Goal: Book appointment/travel/reservation

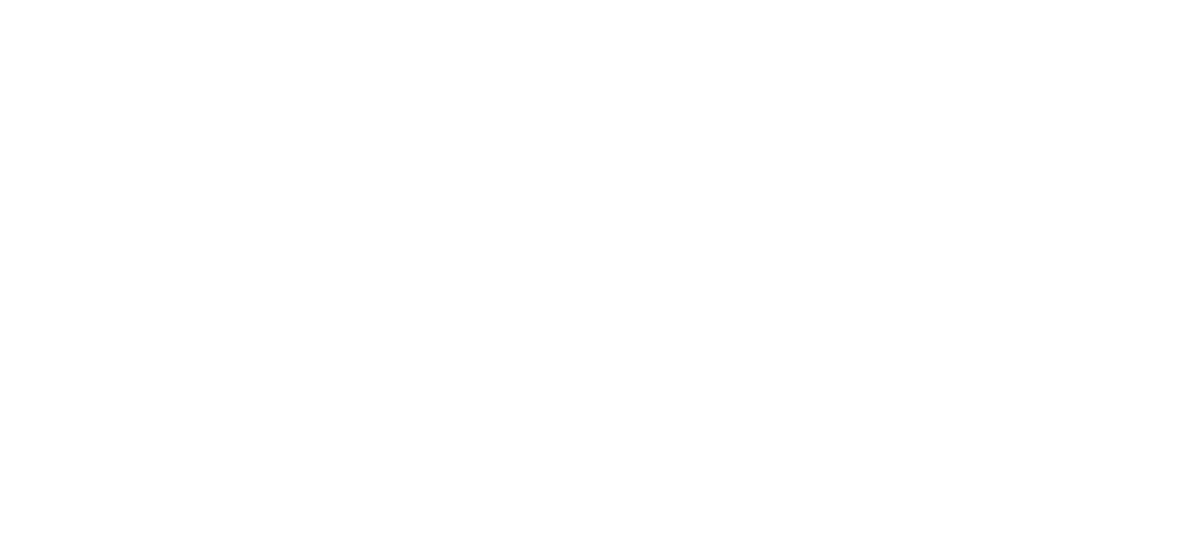
select select
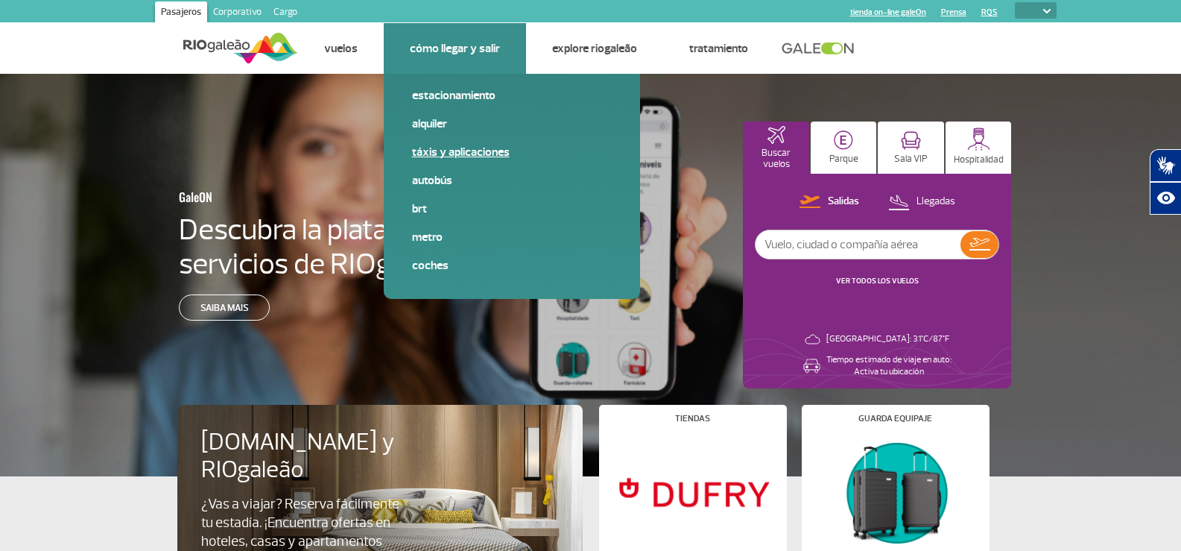
click at [441, 153] on link "Táxis y aplicaciones" at bounding box center [512, 152] width 200 height 16
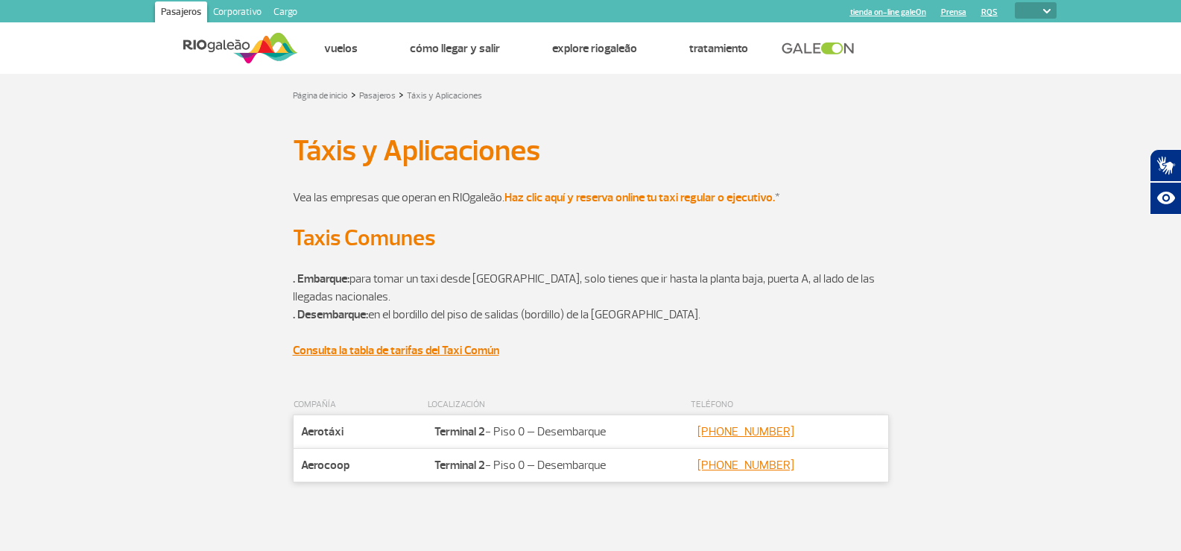
click at [695, 199] on strong "Haz clic aquí y reserva online tu taxi regular o ejecutivo." at bounding box center [639, 197] width 270 height 15
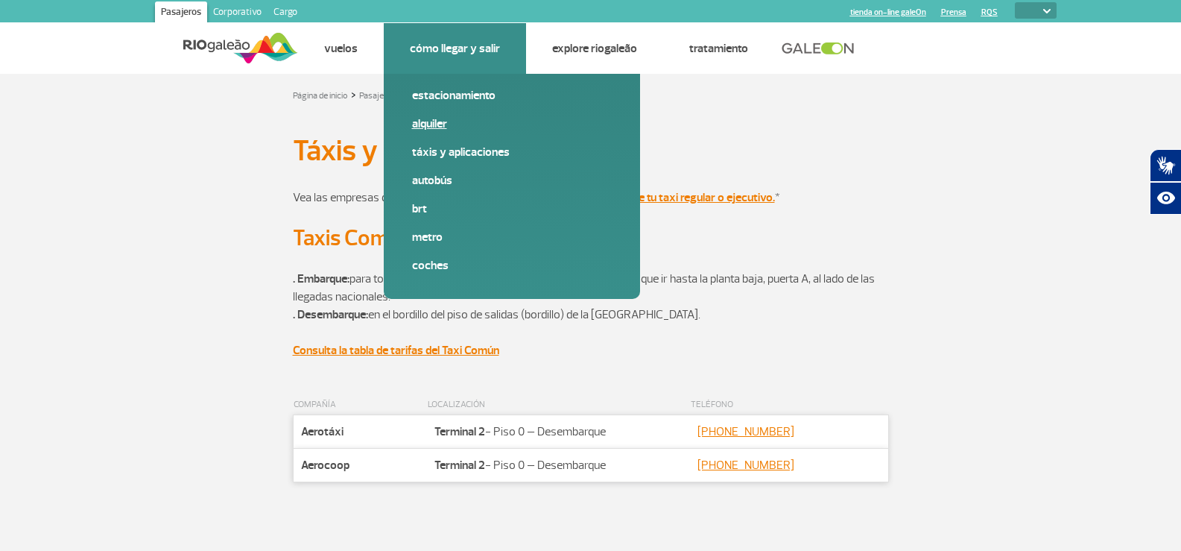
click at [430, 126] on link "Alquiler" at bounding box center [512, 123] width 200 height 16
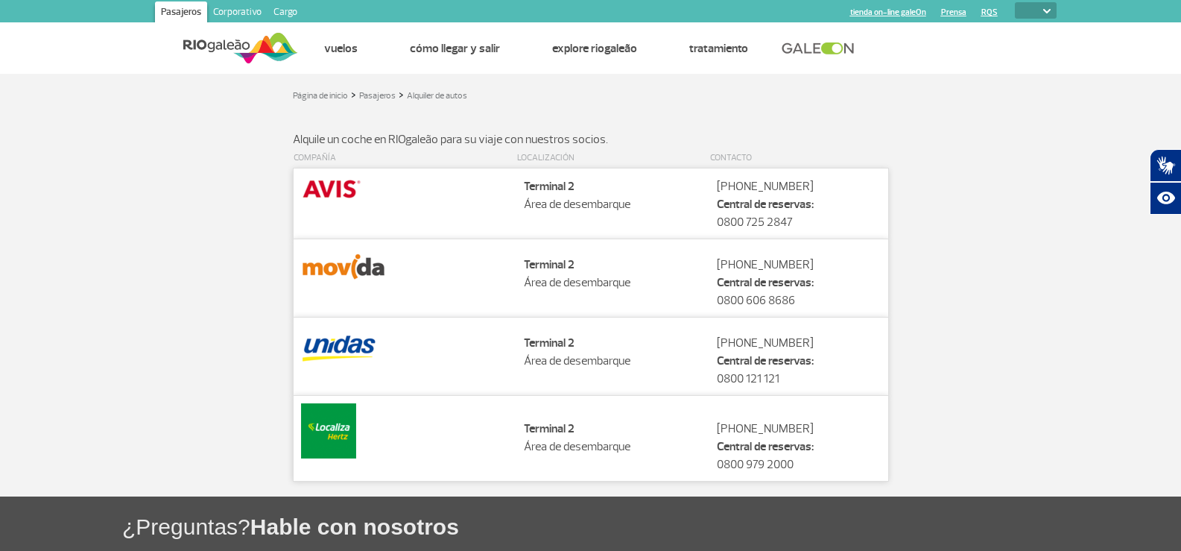
click at [528, 206] on td "Localização Terminal 2 Área de desembarque" at bounding box center [612, 203] width 193 height 71
click at [332, 191] on img at bounding box center [332, 188] width 62 height 25
click at [335, 269] on img at bounding box center [344, 267] width 86 height 40
click at [308, 451] on img at bounding box center [328, 430] width 55 height 55
click at [326, 435] on img at bounding box center [328, 430] width 55 height 55
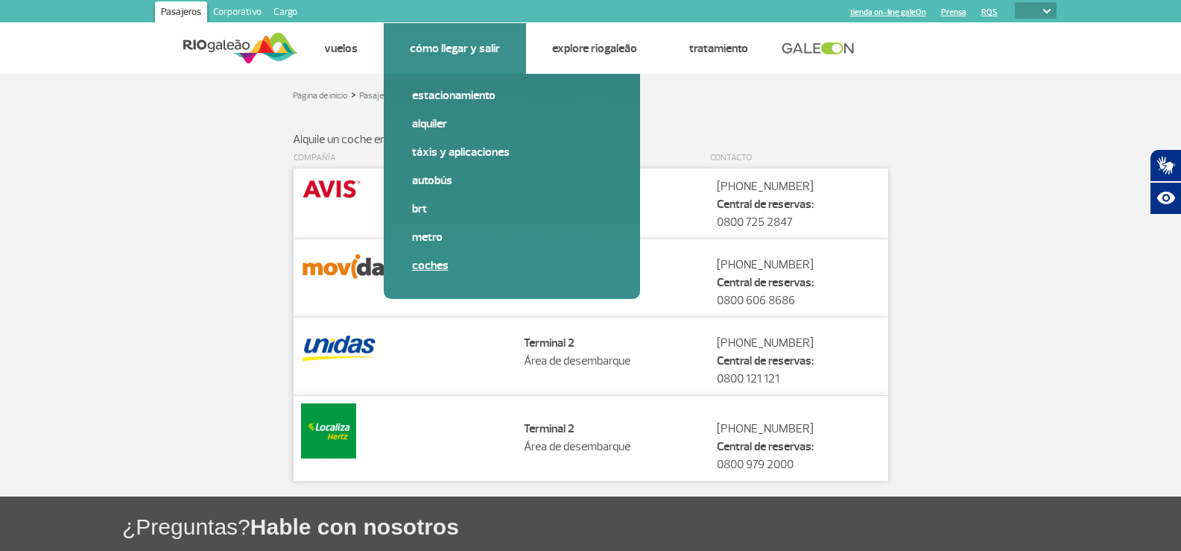
click at [425, 261] on link "Coches" at bounding box center [512, 265] width 200 height 16
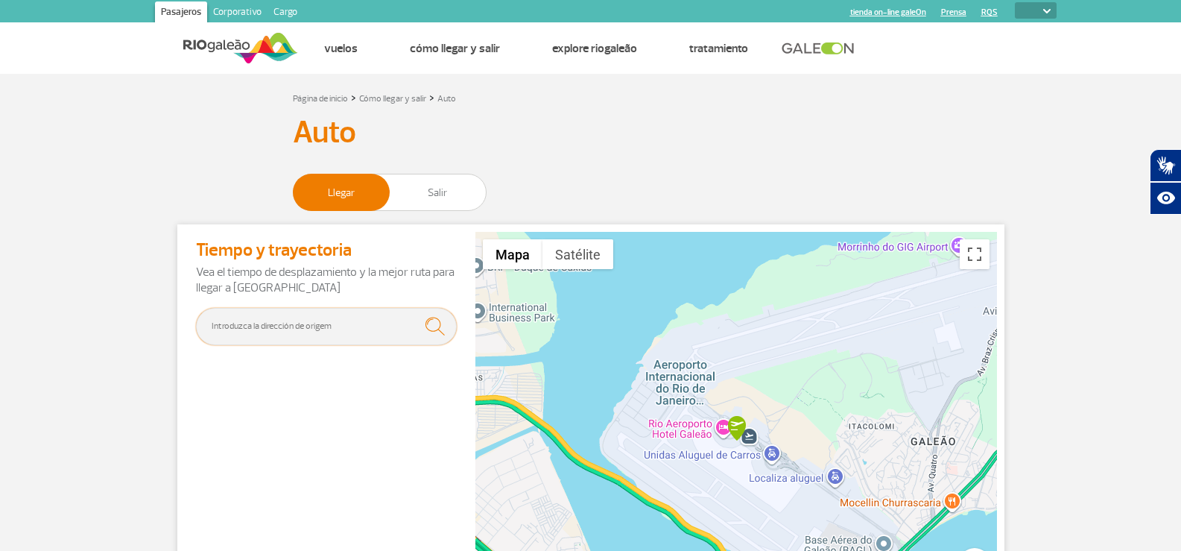
click at [340, 316] on input "text" at bounding box center [326, 326] width 261 height 37
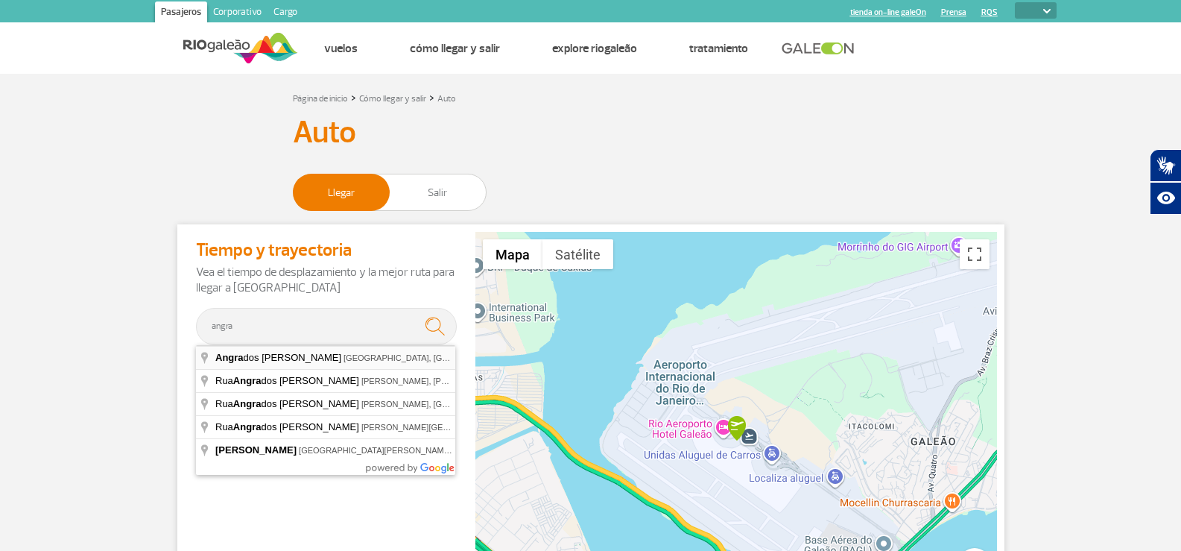
type input "Angra dos [PERSON_NAME], [GEOGRAPHIC_DATA], [GEOGRAPHIC_DATA]"
